Goal: Transaction & Acquisition: Purchase product/service

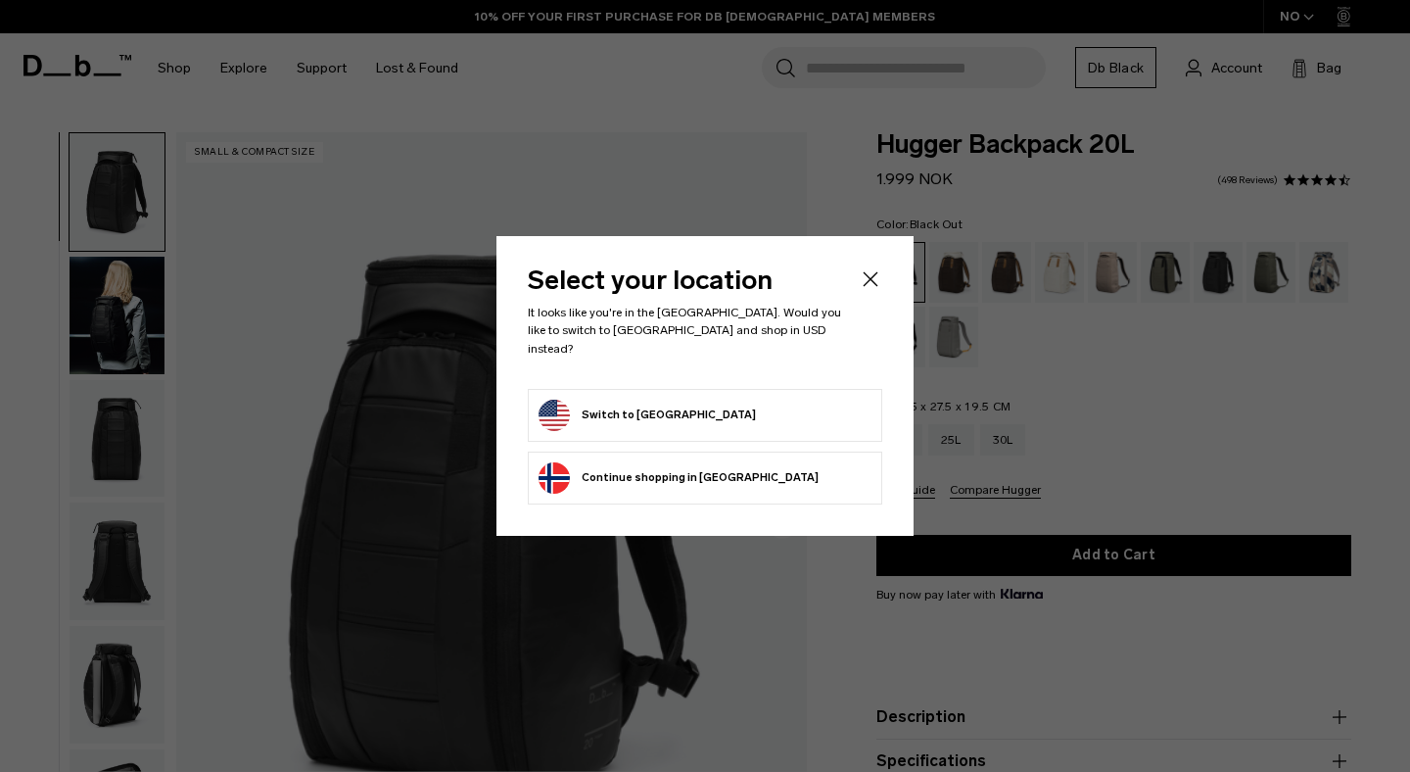
click at [617, 407] on body "Skip to content BUY NOW, PAY LATER WITH KLARNA 10% OFF YOUR FIRST PURCHASE FOR …" at bounding box center [705, 386] width 1410 height 772
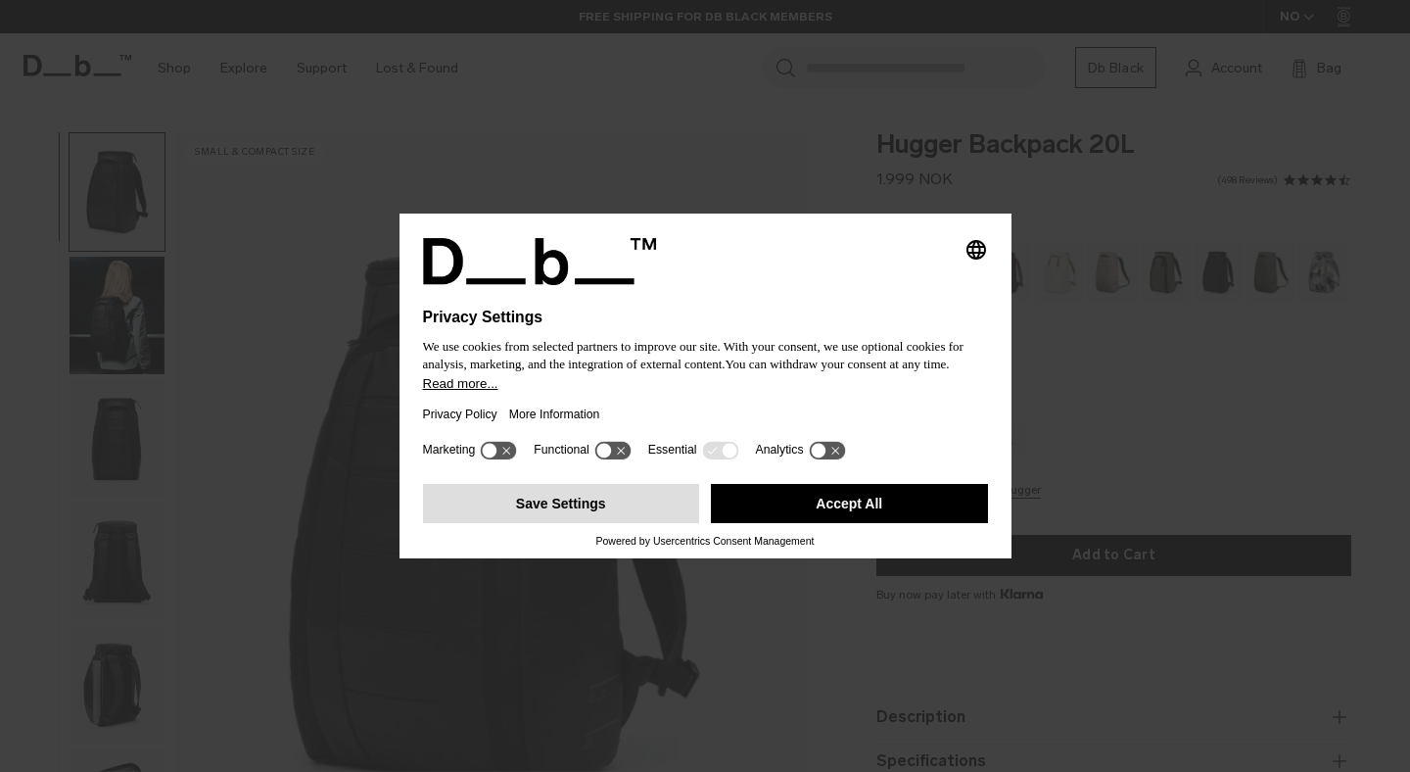
click at [595, 508] on button "Save Settings" at bounding box center [561, 503] width 277 height 39
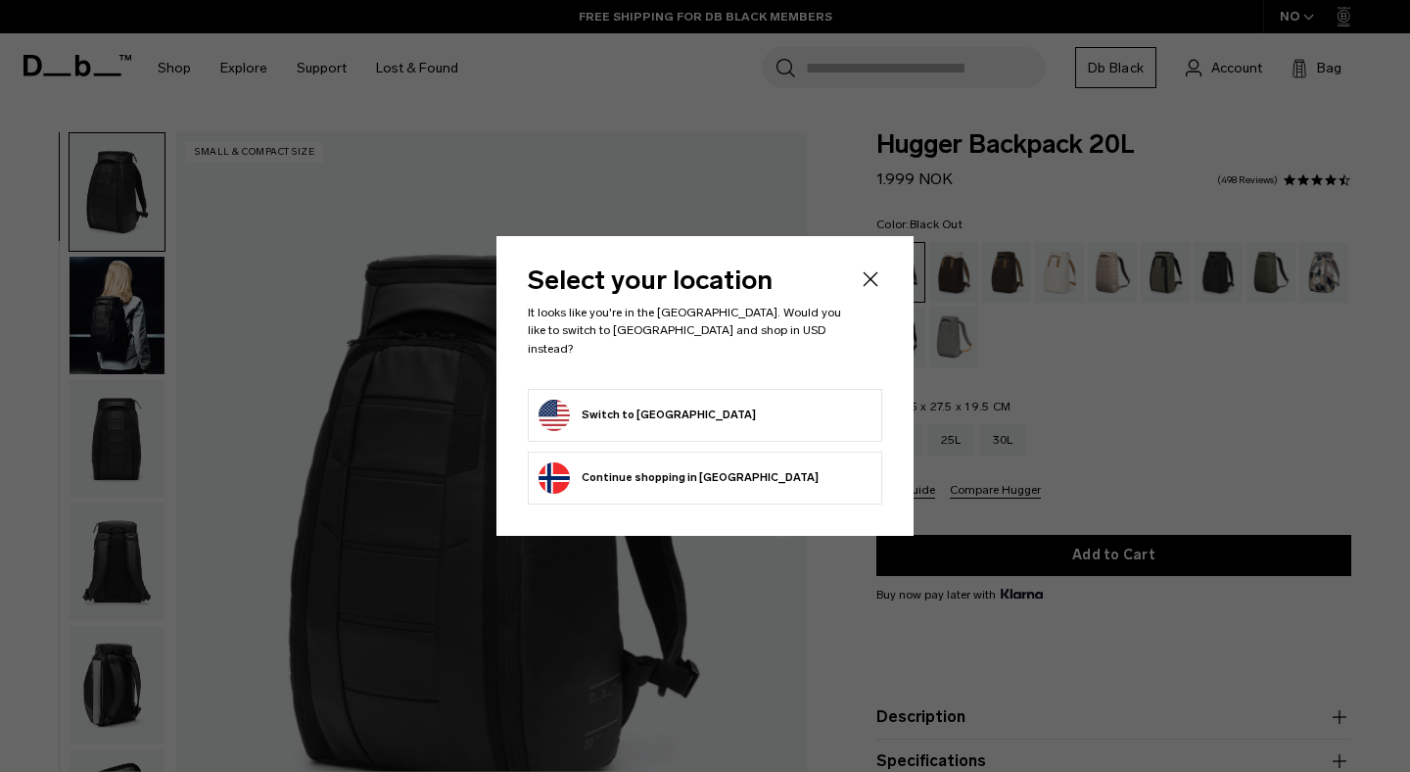
click at [621, 409] on button "Switch to United States" at bounding box center [647, 415] width 217 height 31
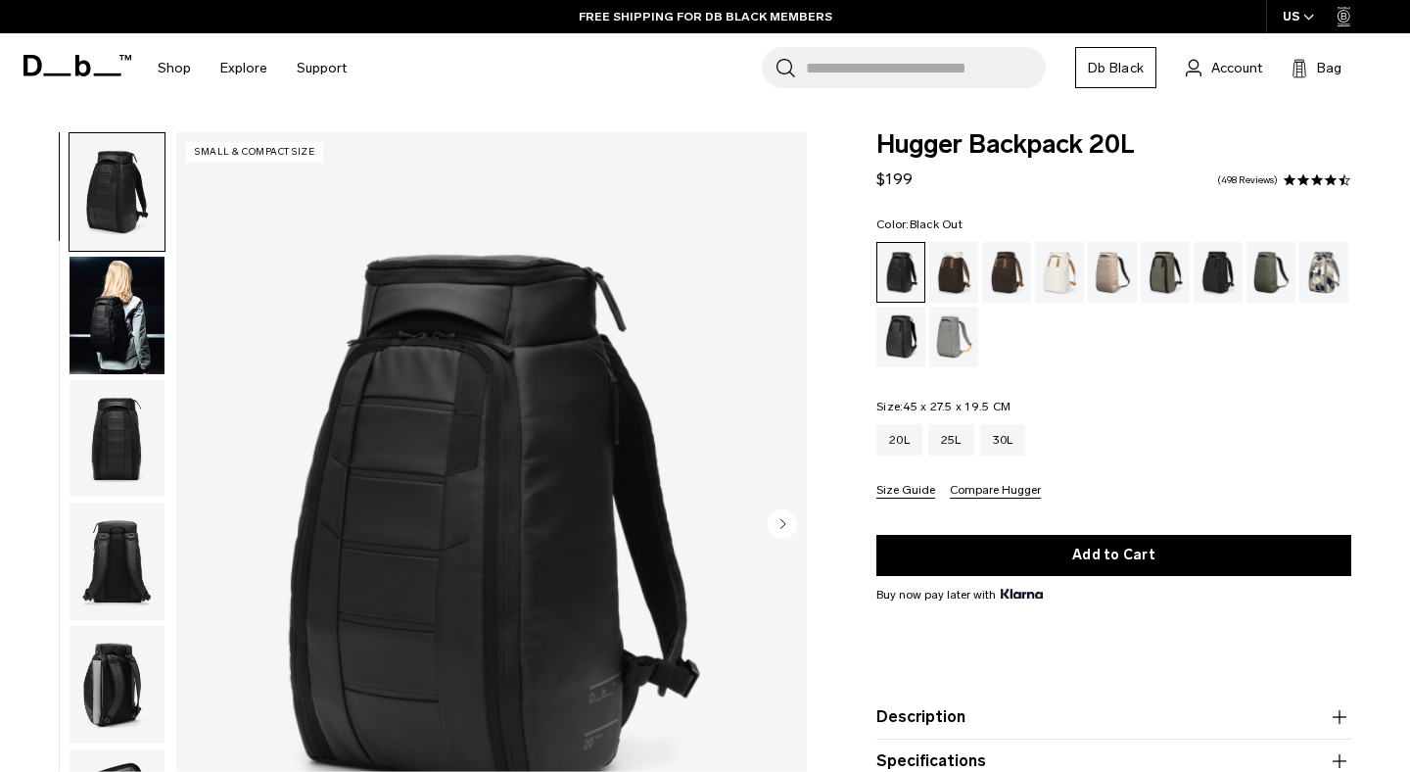
click at [894, 493] on button "Size Guide" at bounding box center [906, 491] width 59 height 15
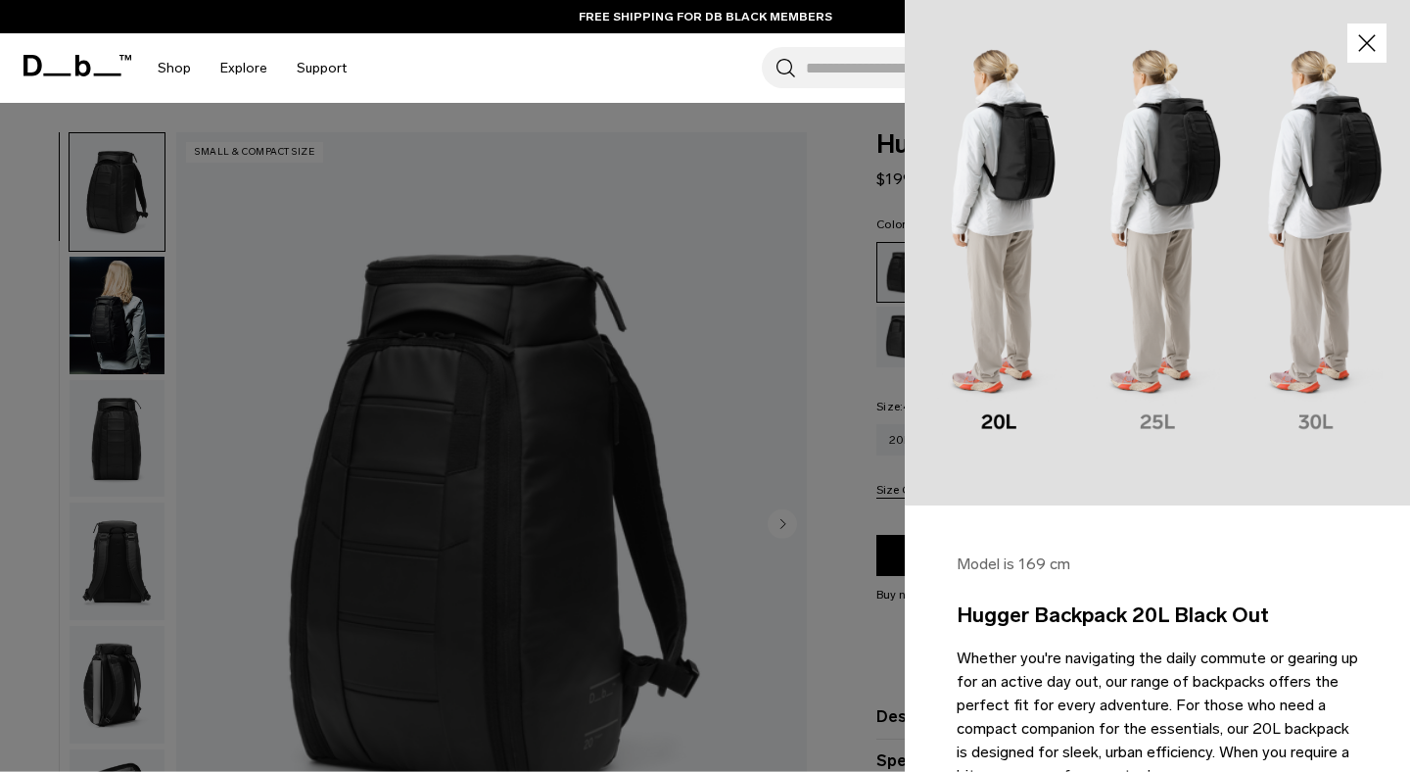
click at [1384, 40] on button "Close" at bounding box center [1367, 43] width 39 height 39
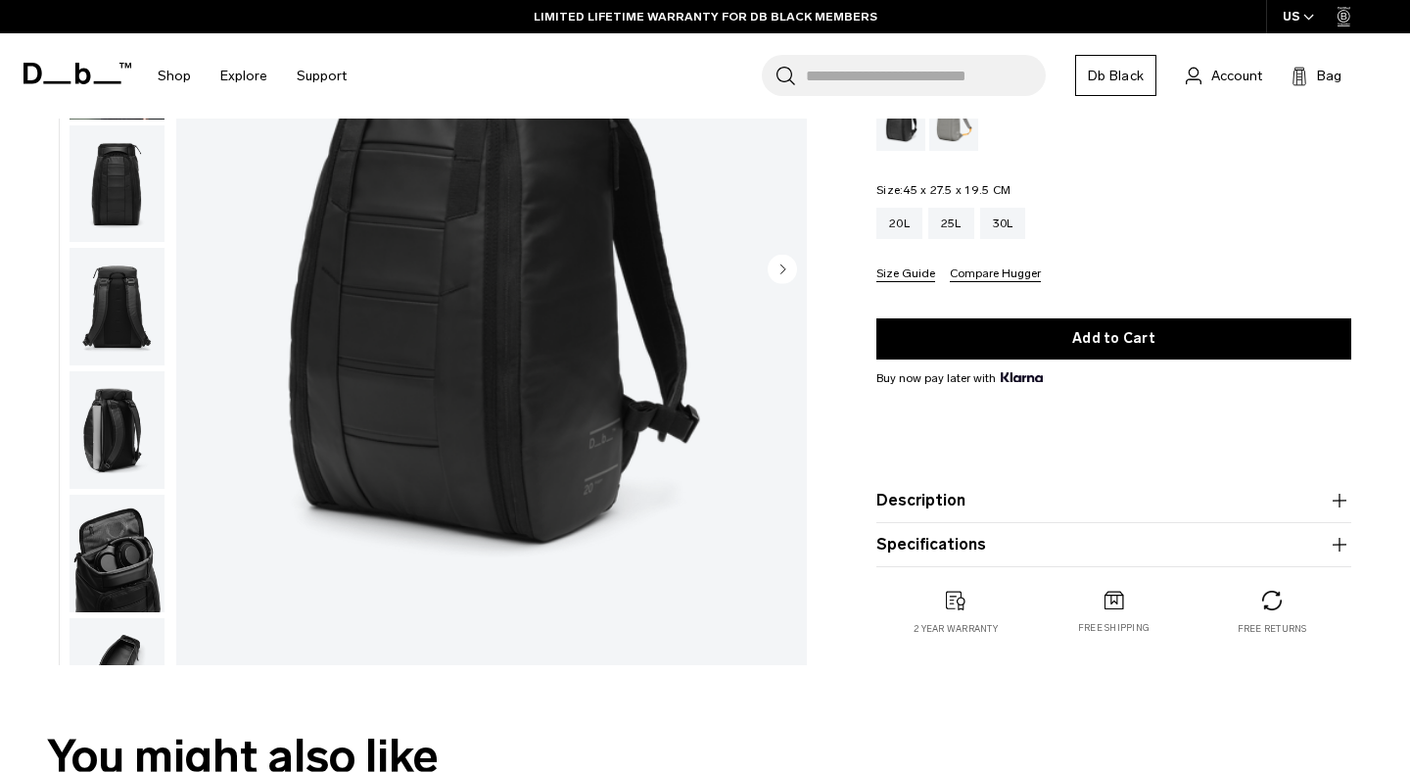
click at [977, 543] on button "Specifications" at bounding box center [1114, 545] width 475 height 24
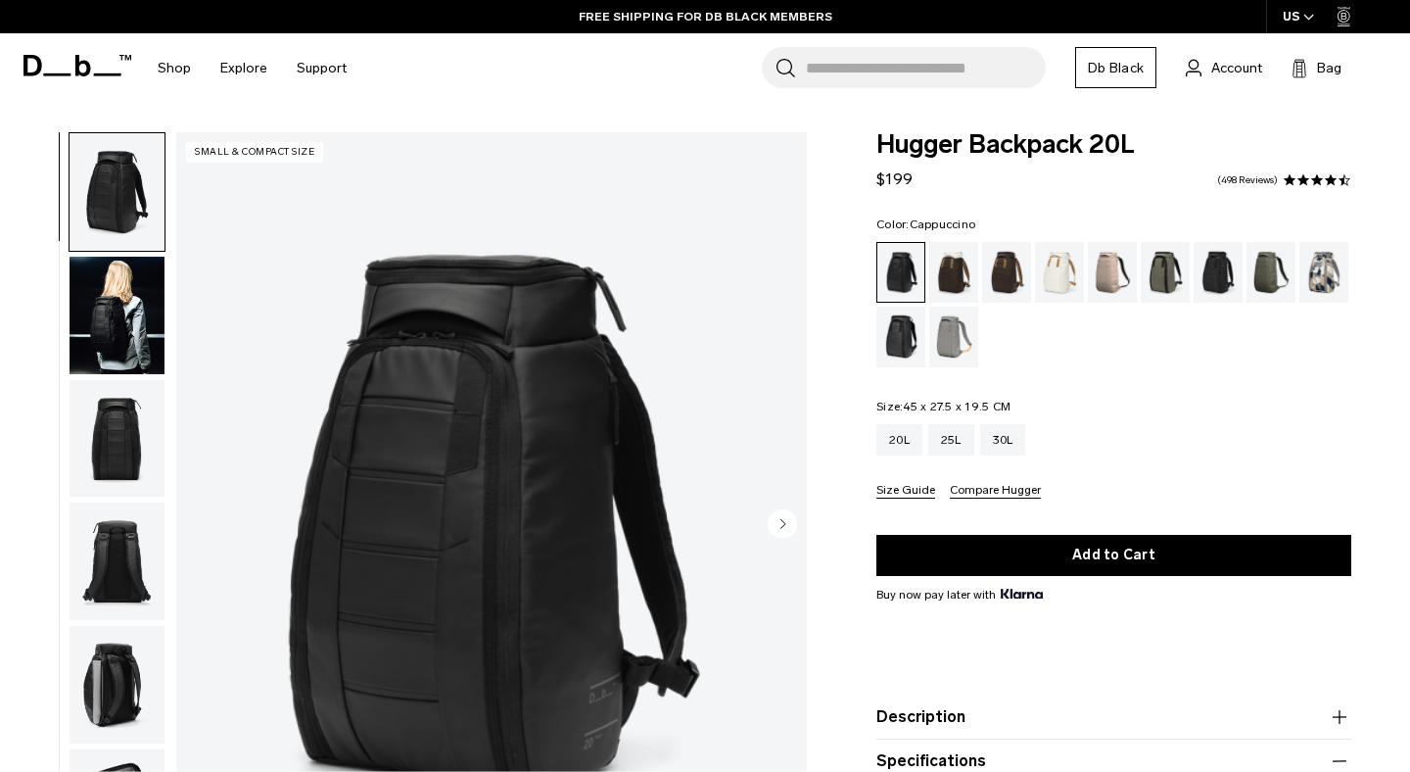
click at [964, 281] on div "Cappuccino" at bounding box center [955, 272] width 50 height 61
